Goal: Task Accomplishment & Management: Manage account settings

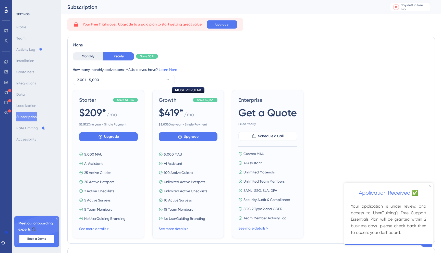
scroll to position [11, 0]
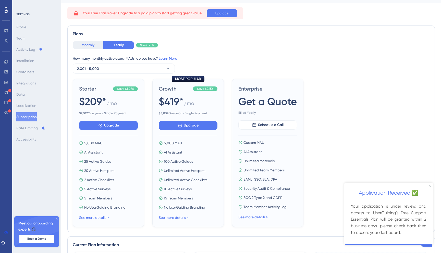
click at [88, 48] on button "Monthly" at bounding box center [88, 45] width 31 height 8
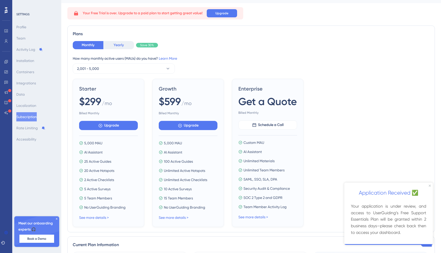
click at [121, 47] on button "Yearly" at bounding box center [118, 45] width 31 height 8
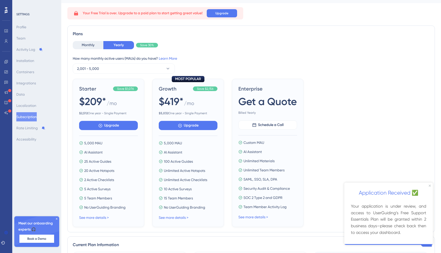
scroll to position [6, 0]
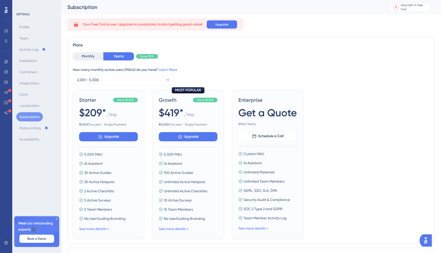
click at [313, 70] on div "How many monthly active users (MAUs) do you have? Learn More" at bounding box center [251, 70] width 357 height 6
click at [5, 243] on icon at bounding box center [6, 243] width 4 height 4
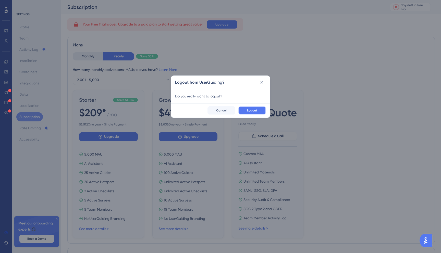
click at [252, 112] on span "Logout" at bounding box center [252, 110] width 10 height 4
